Goal: Task Accomplishment & Management: Manage account settings

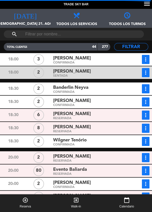
click at [149, 103] on button "more_vert" at bounding box center [146, 101] width 8 height 9
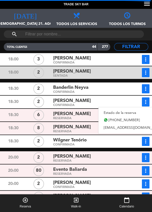
click at [132, 112] on link "Estado de la reserva" at bounding box center [133, 113] width 71 height 8
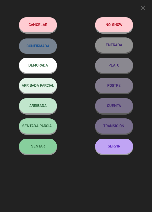
click at [125, 145] on button "SERVIR" at bounding box center [114, 146] width 38 height 15
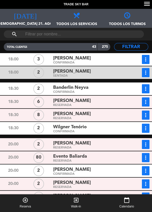
click at [146, 73] on icon "more_vert" at bounding box center [146, 73] width 6 height 6
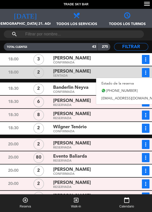
click at [128, 82] on link "Estado de la reserva" at bounding box center [131, 84] width 71 height 8
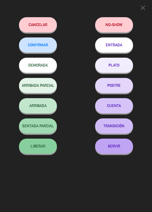
click at [116, 145] on button "SERVIR" at bounding box center [114, 146] width 38 height 15
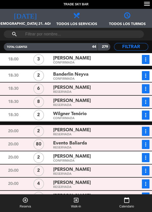
click at [147, 88] on icon "more_vert" at bounding box center [146, 89] width 6 height 6
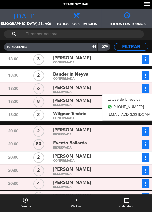
click at [132, 98] on link "Estado de la reserva" at bounding box center [137, 100] width 71 height 8
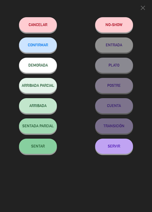
click at [120, 147] on button "SERVIR" at bounding box center [114, 146] width 38 height 15
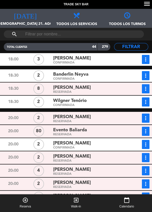
click at [146, 88] on icon "more_vert" at bounding box center [146, 89] width 6 height 6
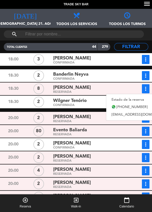
click at [136, 98] on link "Estado de la reserva" at bounding box center [141, 100] width 71 height 8
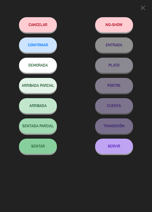
click at [119, 148] on button "SERVIR" at bounding box center [114, 146] width 38 height 15
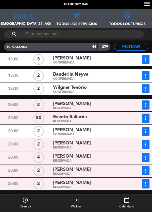
click at [146, 89] on icon "more_vert" at bounding box center [146, 89] width 6 height 6
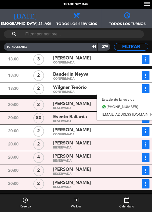
click at [126, 98] on link "Estado de la reserva" at bounding box center [132, 100] width 71 height 8
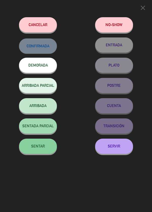
click at [126, 147] on button "SERVIR" at bounding box center [114, 146] width 38 height 15
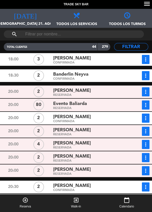
click at [146, 62] on icon "more_vert" at bounding box center [146, 59] width 6 height 6
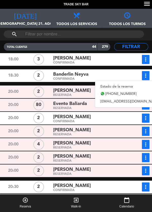
click at [132, 84] on link "Estado de la reserva" at bounding box center [130, 87] width 71 height 8
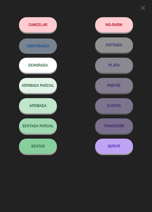
click at [120, 147] on button "SERVIR" at bounding box center [114, 146] width 38 height 15
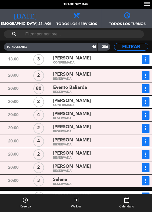
click at [146, 89] on icon "more_vert" at bounding box center [146, 89] width 6 height 6
click at [134, 99] on link "Estado de la reserva" at bounding box center [130, 100] width 43 height 8
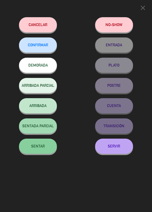
click at [124, 149] on button "SERVIR" at bounding box center [114, 146] width 38 height 15
